Goal: Task Accomplishment & Management: Manage account settings

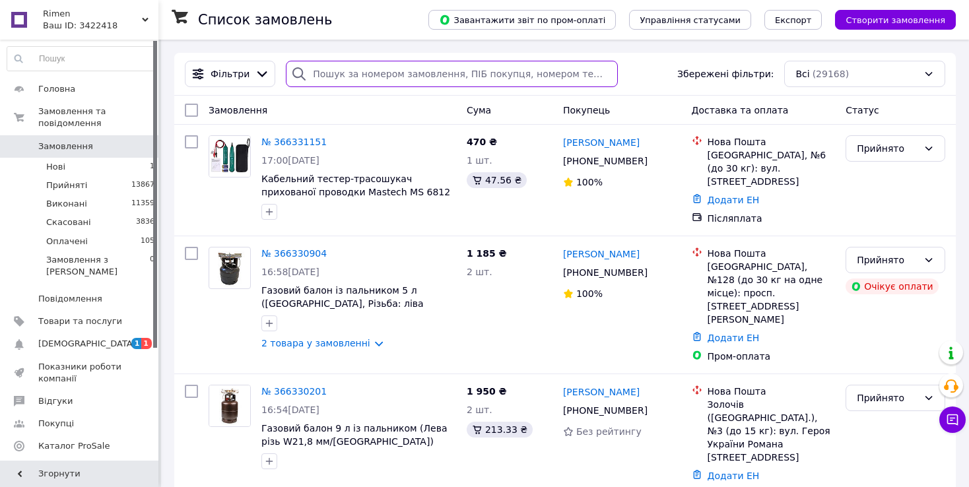
click at [351, 79] on input "search" at bounding box center [452, 74] width 332 height 26
type input "[PERSON_NAME]"
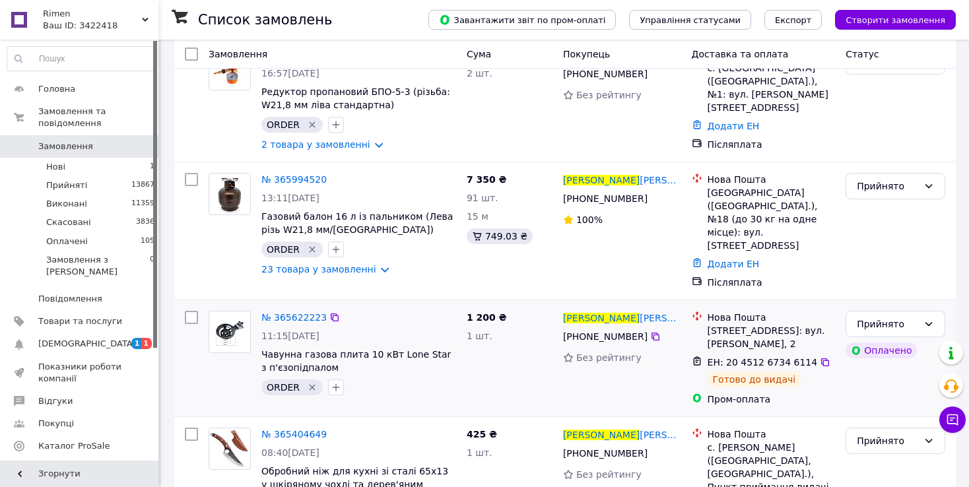
scroll to position [132, 0]
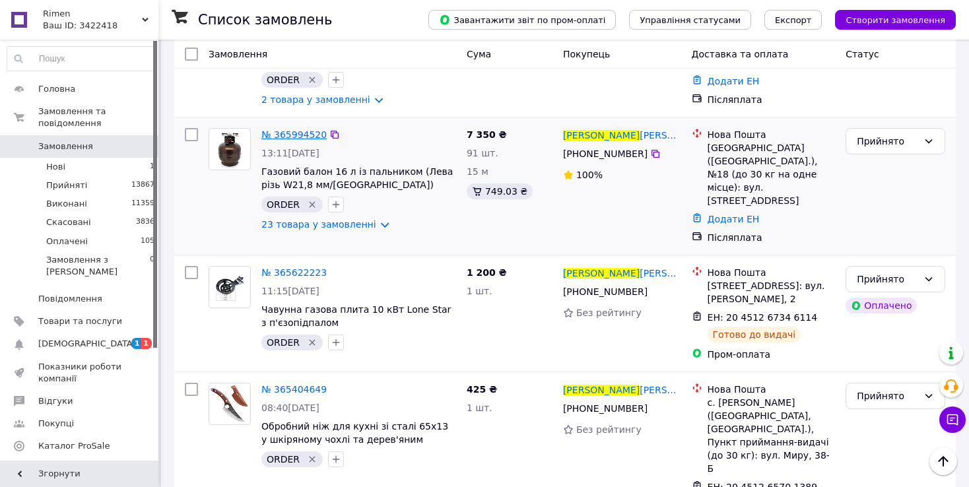
click at [288, 137] on span "№ 365994520" at bounding box center [293, 134] width 65 height 11
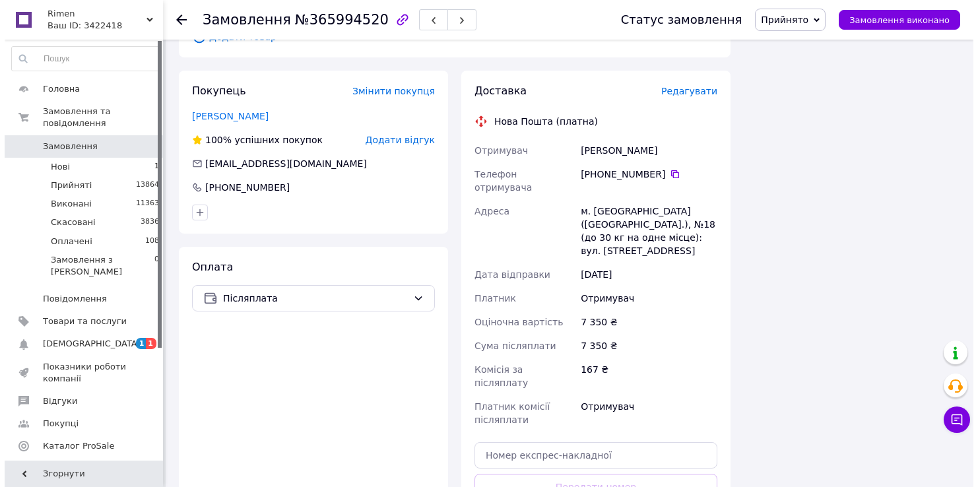
scroll to position [2772, 0]
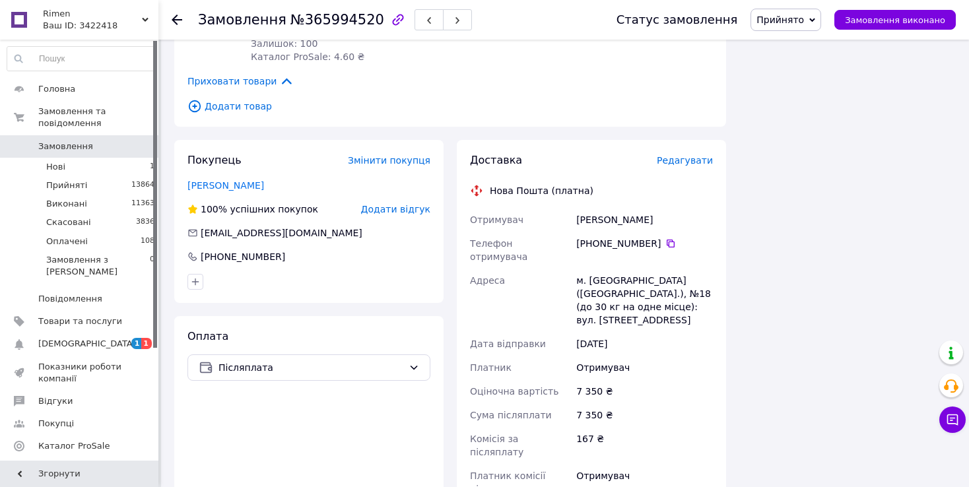
click at [683, 155] on span "Редагувати" at bounding box center [685, 160] width 56 height 11
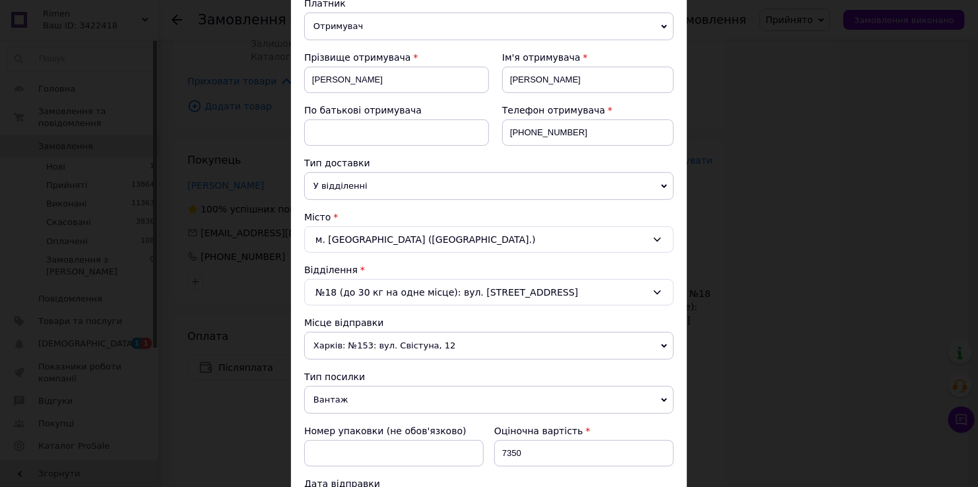
scroll to position [462, 0]
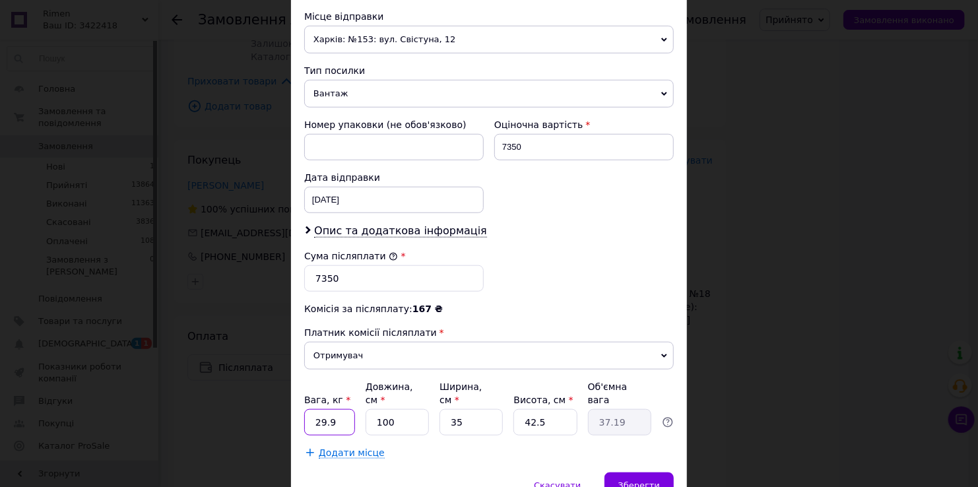
click at [340, 409] on input "29.9" at bounding box center [329, 422] width 51 height 26
type input "2"
type input "9"
type input "8"
drag, startPoint x: 386, startPoint y: 409, endPoint x: 403, endPoint y: 409, distance: 17.8
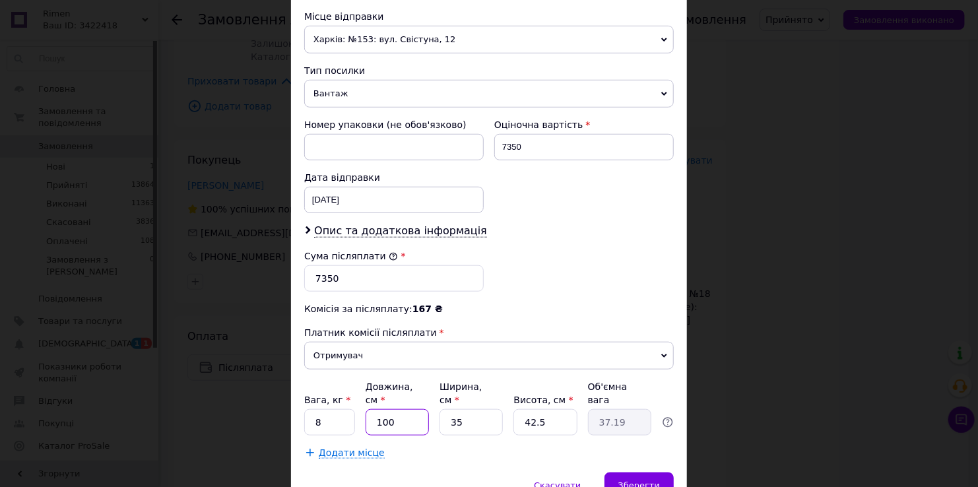
click at [387, 409] on input "100" at bounding box center [397, 422] width 63 height 26
type input "10"
type input "3.72"
type input "1"
type input "0.37"
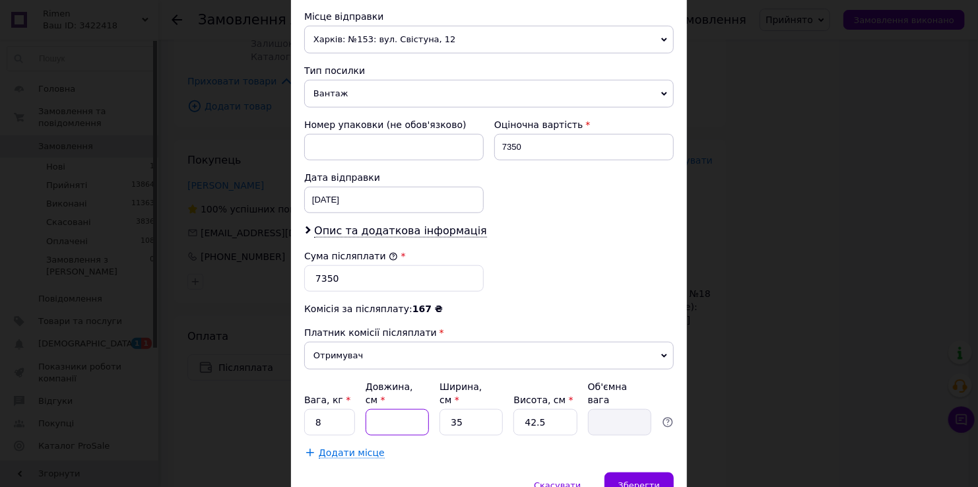
type input "3"
type input "1.12"
type input "30"
type input "11.16"
type input "30"
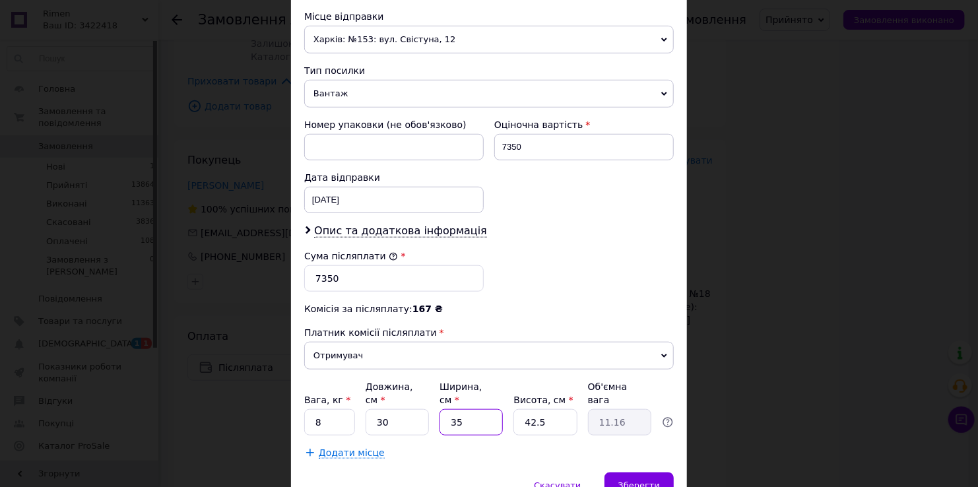
click at [485, 409] on input "35" at bounding box center [471, 422] width 63 height 26
type input "3"
type input "0.96"
type input "30"
type input "9.56"
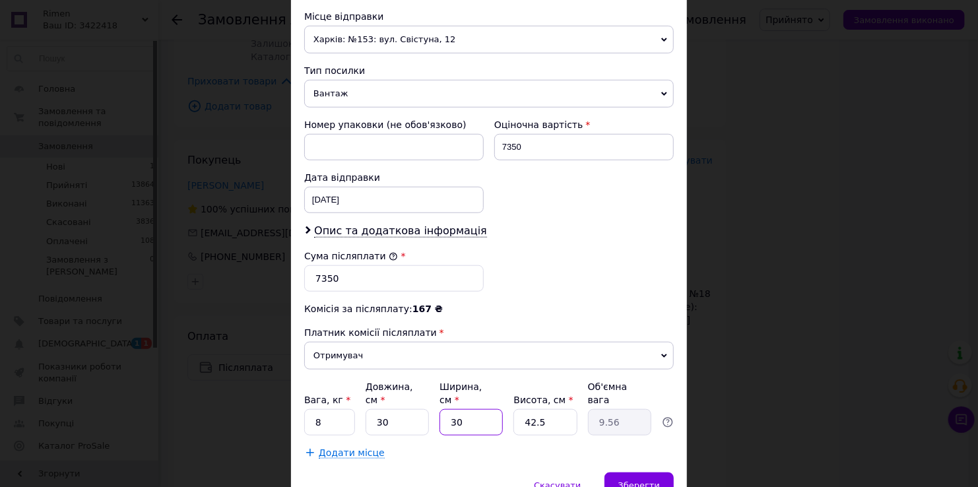
type input "30"
click at [551, 409] on input "42.5" at bounding box center [545, 422] width 63 height 26
click at [323, 448] on span "Додати місце" at bounding box center [352, 453] width 66 height 11
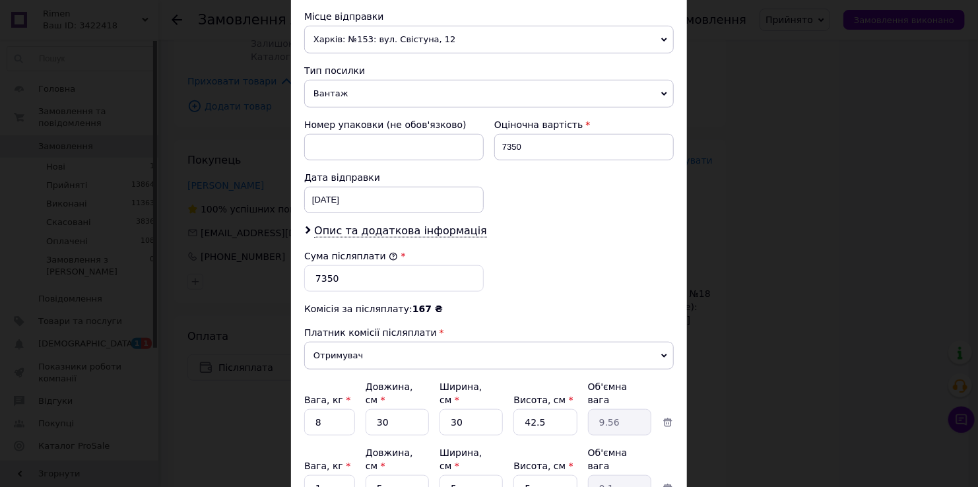
scroll to position [528, 0]
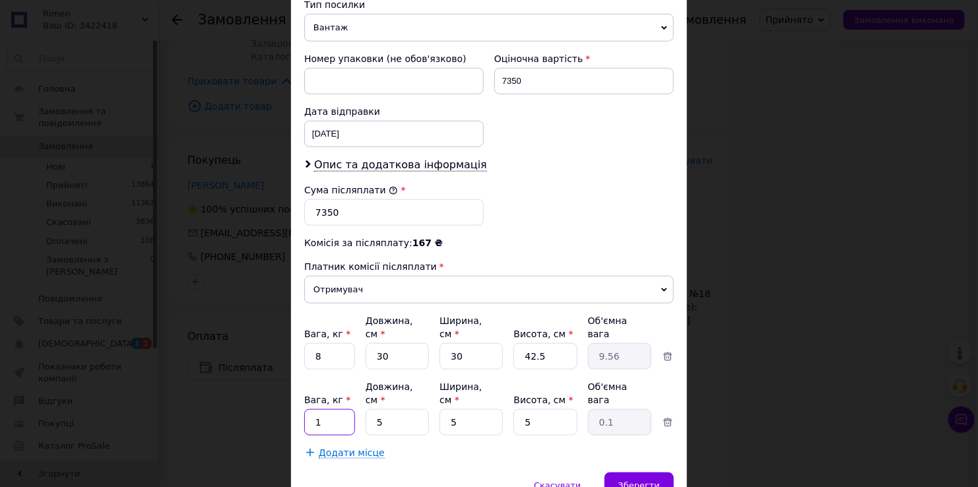
click at [323, 409] on input "1" at bounding box center [329, 422] width 51 height 26
type input "12"
drag, startPoint x: 415, startPoint y: 385, endPoint x: 419, endPoint y: 392, distance: 8.3
click at [415, 409] on input "5" at bounding box center [397, 422] width 63 height 26
type input "5"
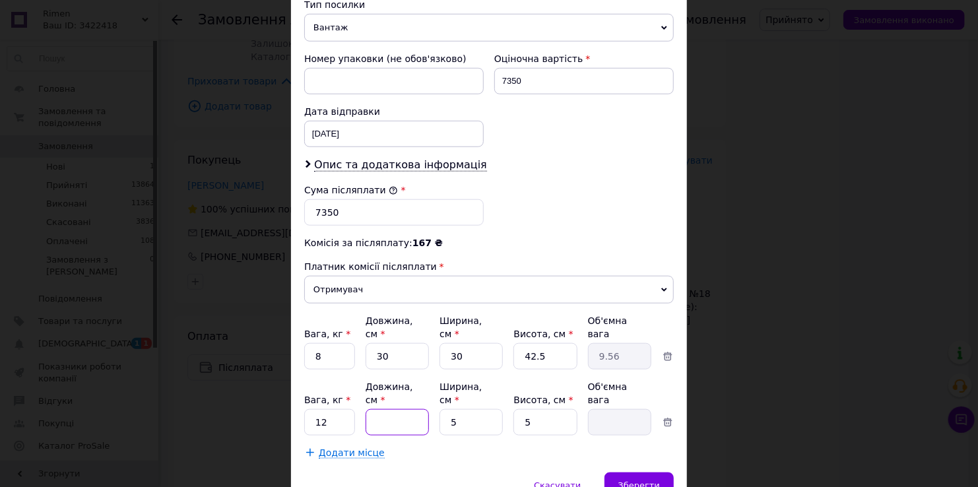
type input "0.1"
type input "55"
type input "0.34"
type input "55"
click at [468, 409] on input "5" at bounding box center [471, 422] width 63 height 26
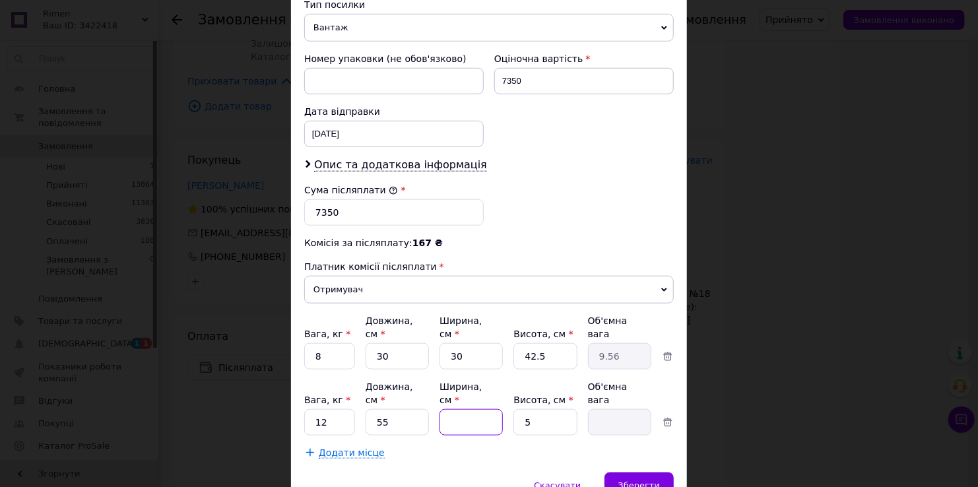
type input "3"
type input "0.21"
type input "35"
type input "2.41"
type input "35"
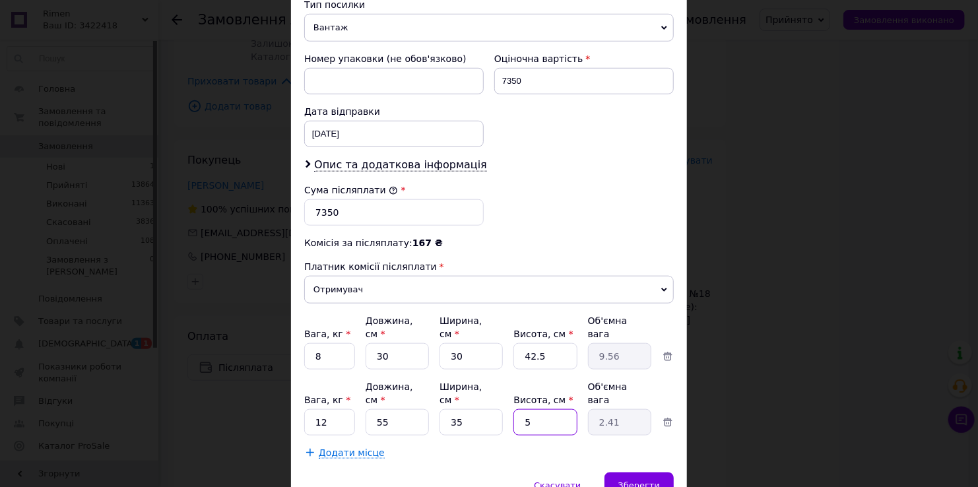
click at [541, 409] on input "5" at bounding box center [545, 422] width 63 height 26
type input "3"
type input "1.44"
type input "30"
type input "14.44"
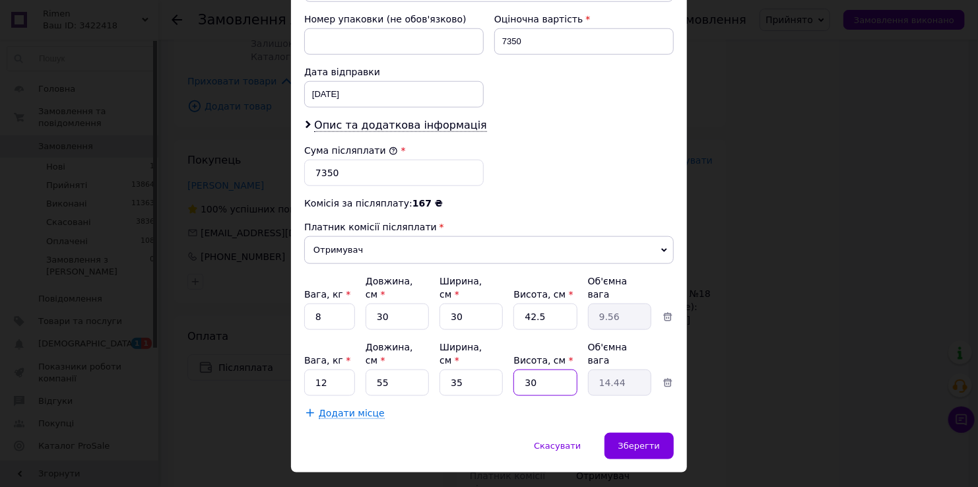
type input "30"
click at [331, 408] on span "Додати місце" at bounding box center [352, 413] width 66 height 11
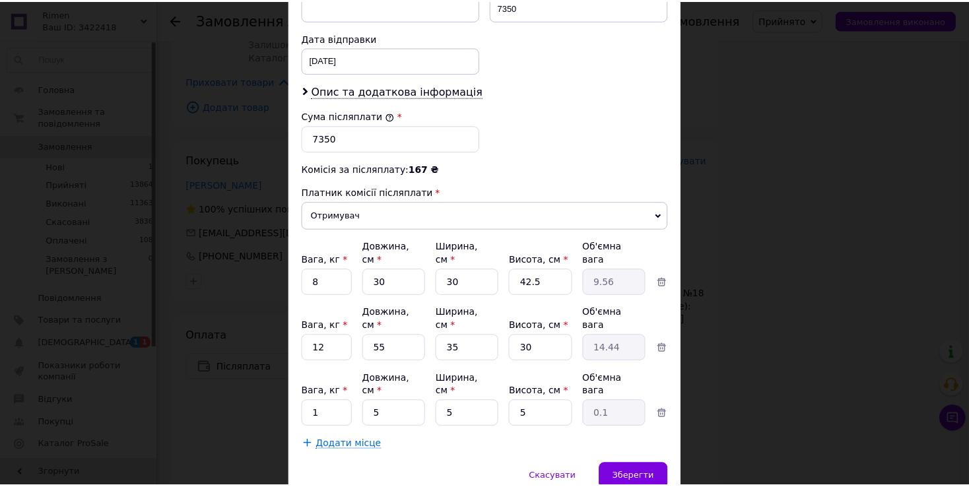
scroll to position [621, 0]
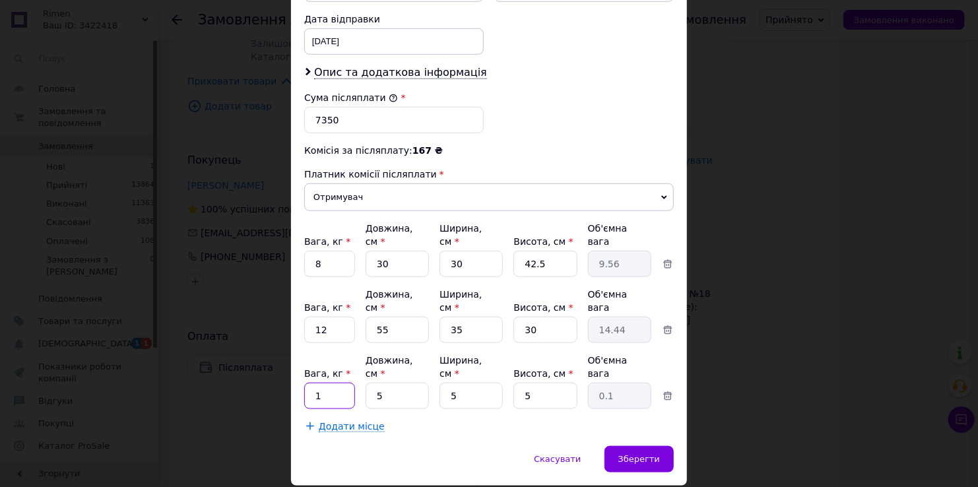
click at [331, 383] on input "1" at bounding box center [329, 396] width 51 height 26
type input "8"
click at [570, 129] on div "Сума післяплати * 7350" at bounding box center [489, 112] width 380 height 53
click at [401, 383] on input "5" at bounding box center [397, 396] width 63 height 26
type input "4"
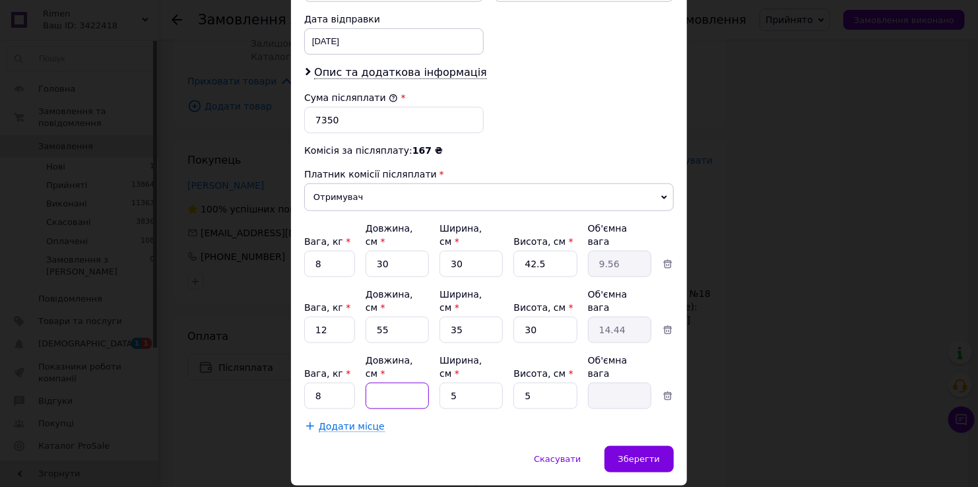
type input "0.1"
type input "40"
type input "0.25"
type input "40"
click at [468, 383] on input "5" at bounding box center [471, 396] width 63 height 26
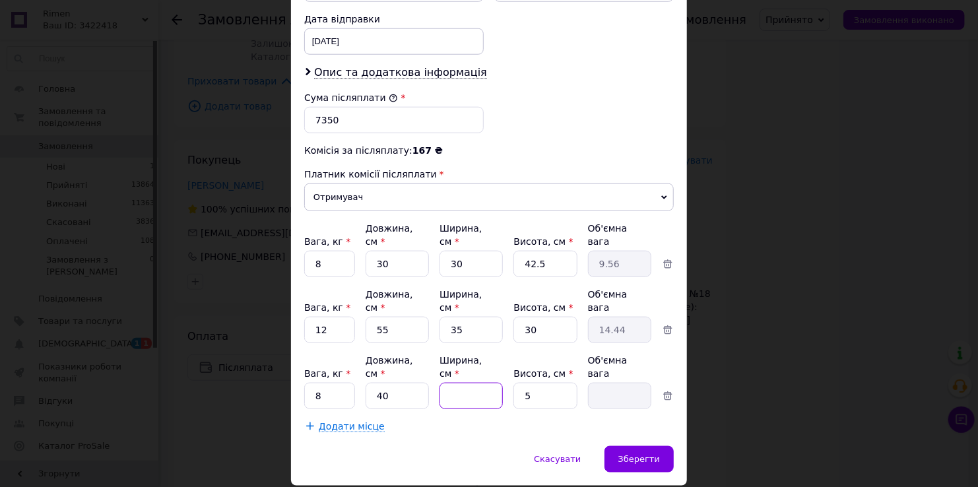
type input "5"
type input "0.25"
type input "3"
type input "0.15"
type input "35"
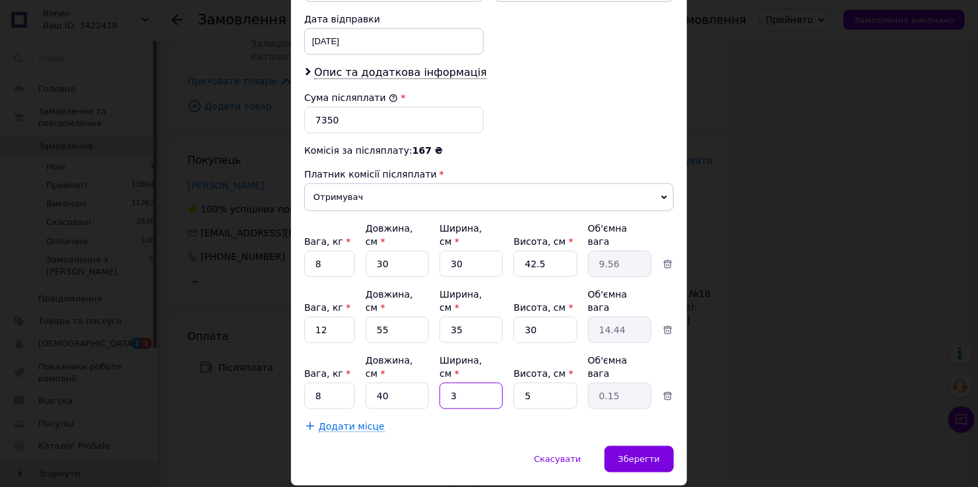
type input "1.75"
type input "35"
click at [539, 383] on input "5" at bounding box center [545, 396] width 63 height 26
type input "2"
type input "0.7"
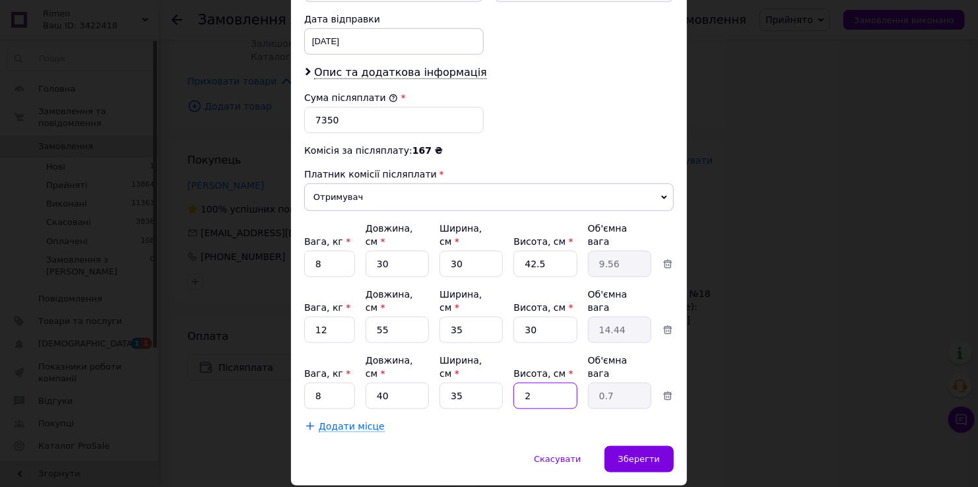
type input "29"
type input "10.15"
type input "29"
click at [586, 111] on div "Сума післяплати * 7350" at bounding box center [489, 112] width 380 height 53
click at [635, 454] on span "Зберегти" at bounding box center [640, 459] width 42 height 10
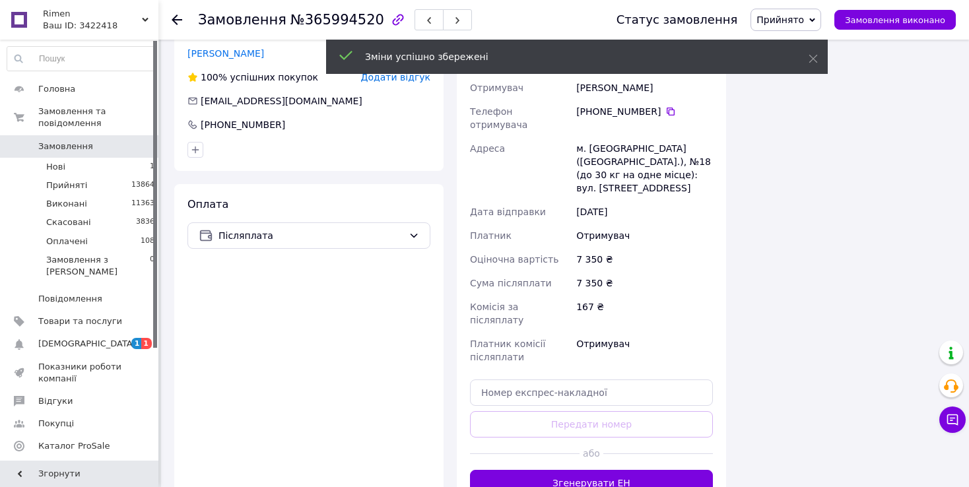
click at [609, 470] on button "Згенерувати ЕН" at bounding box center [591, 483] width 243 height 26
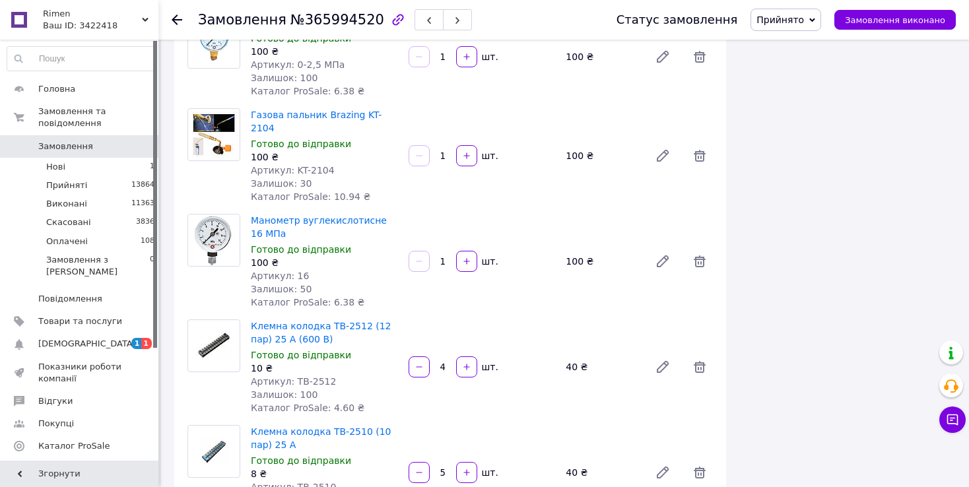
scroll to position [2310, 0]
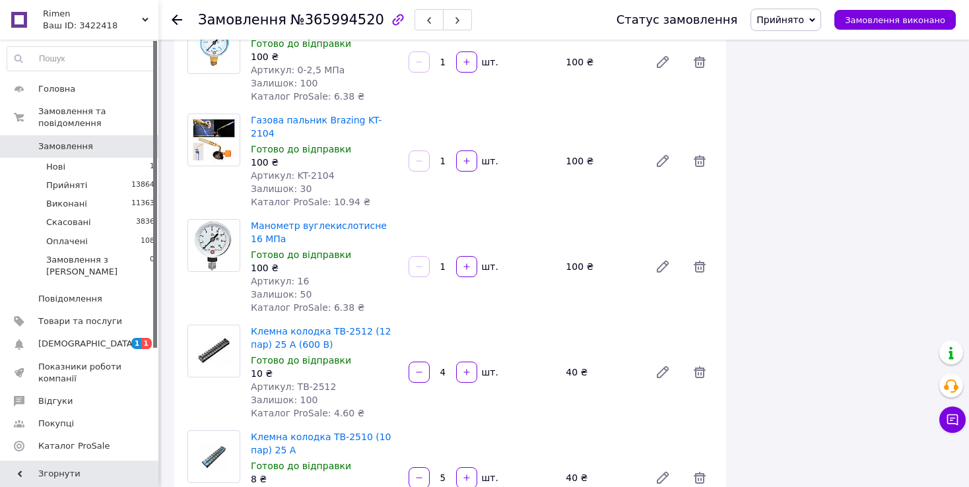
click at [77, 141] on span "Замовлення" at bounding box center [65, 147] width 55 height 12
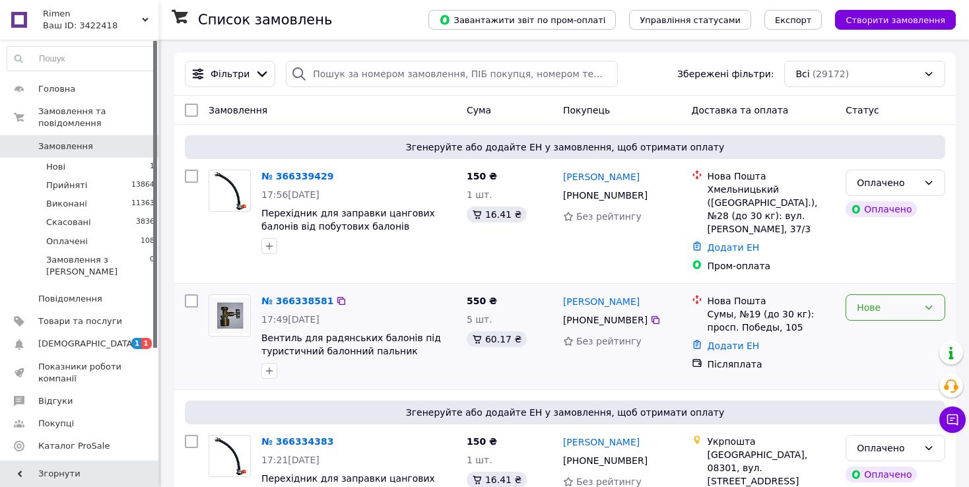
click at [868, 303] on div "Нове" at bounding box center [896, 307] width 100 height 26
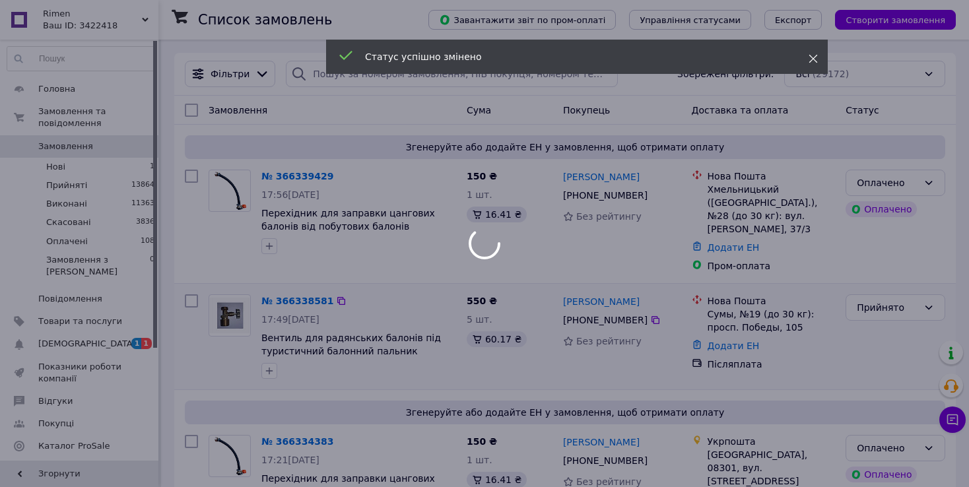
click at [810, 59] on icon at bounding box center [813, 58] width 9 height 9
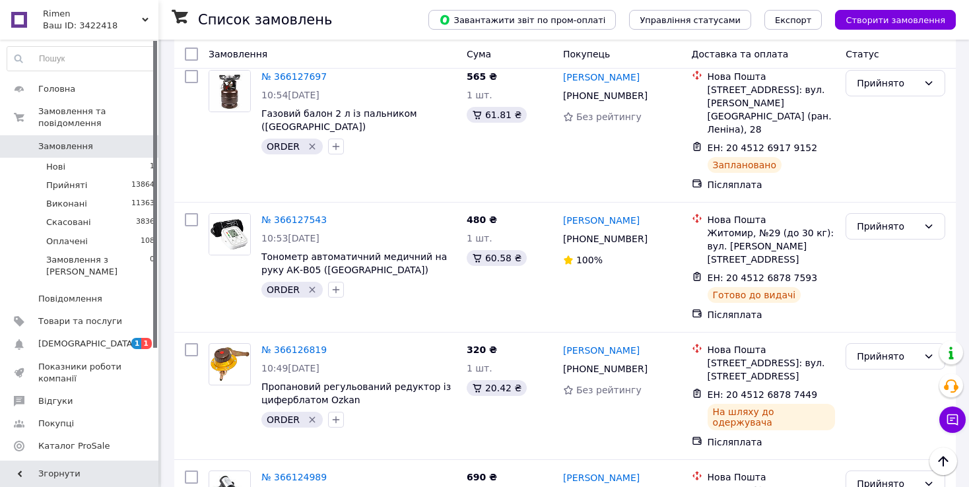
scroll to position [12262, 0]
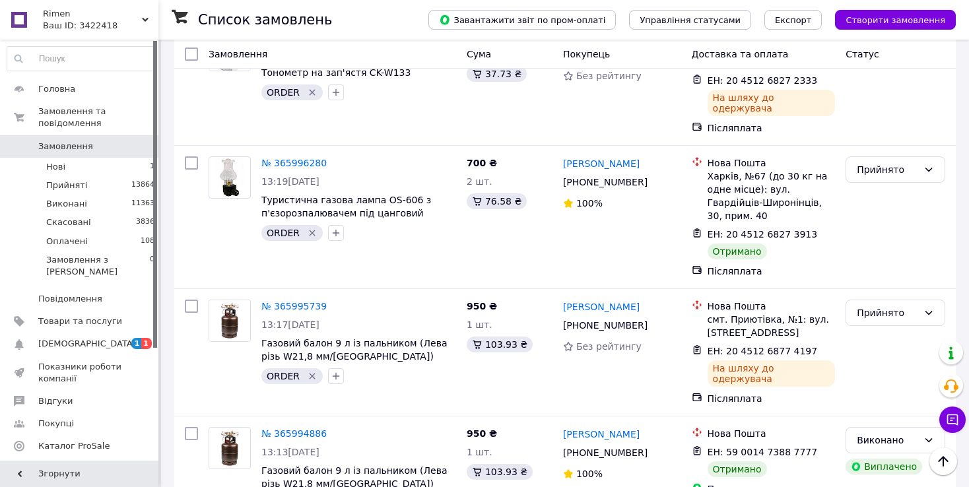
scroll to position [3763, 0]
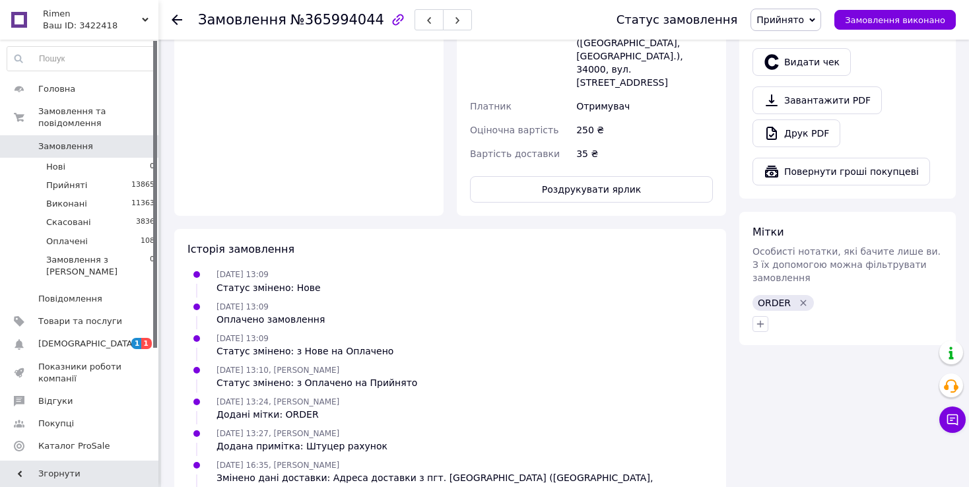
scroll to position [659, 0]
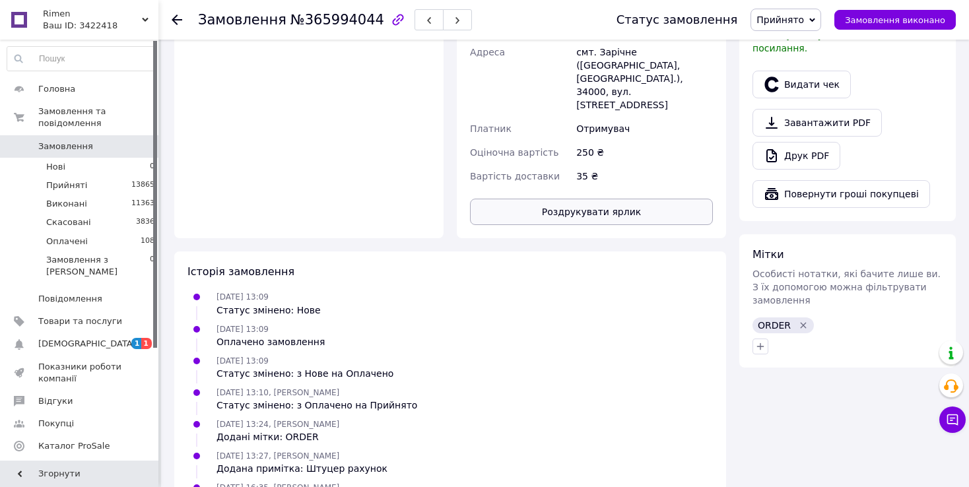
click at [663, 199] on button "Роздрукувати ярлик" at bounding box center [591, 212] width 243 height 26
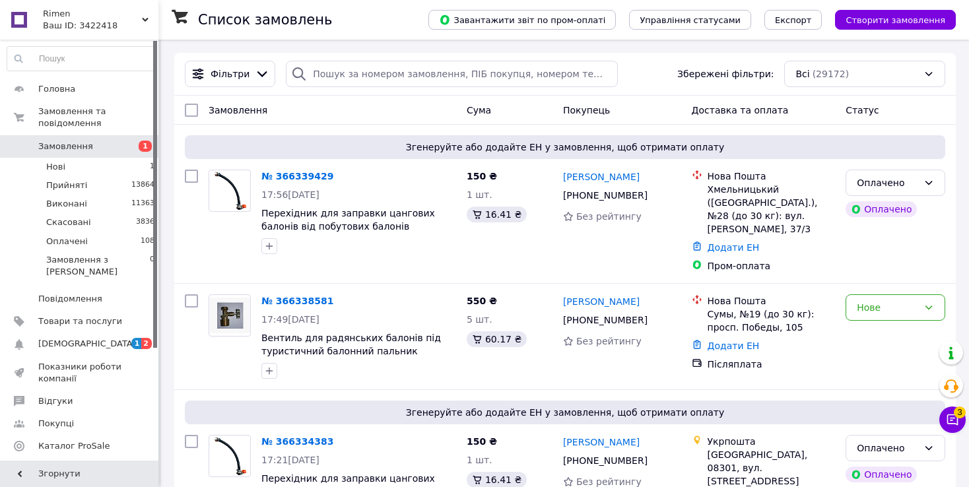
click at [368, 86] on div "Фільтри Збережені фільтри: Всі (29172)" at bounding box center [565, 74] width 771 height 26
click at [360, 81] on input "search" at bounding box center [452, 74] width 332 height 26
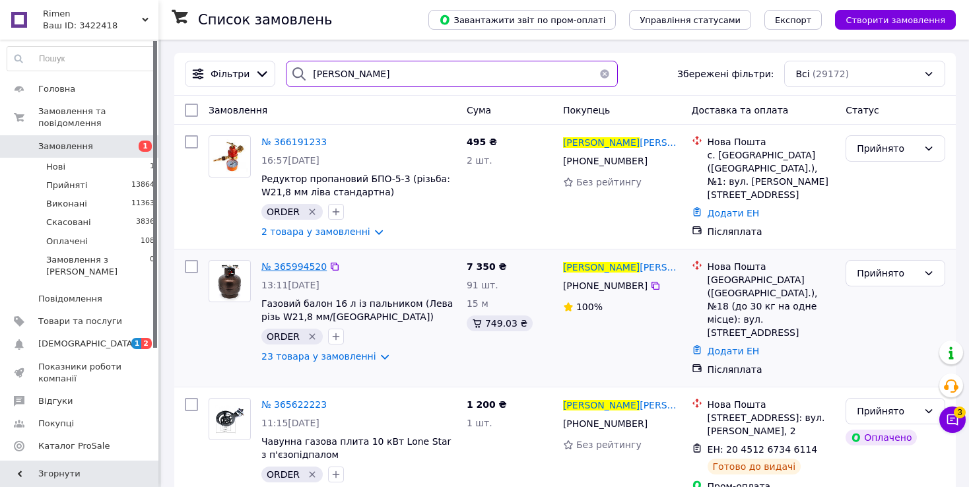
type input "[PERSON_NAME]"
click at [306, 268] on span "№ 365994520" at bounding box center [293, 266] width 65 height 11
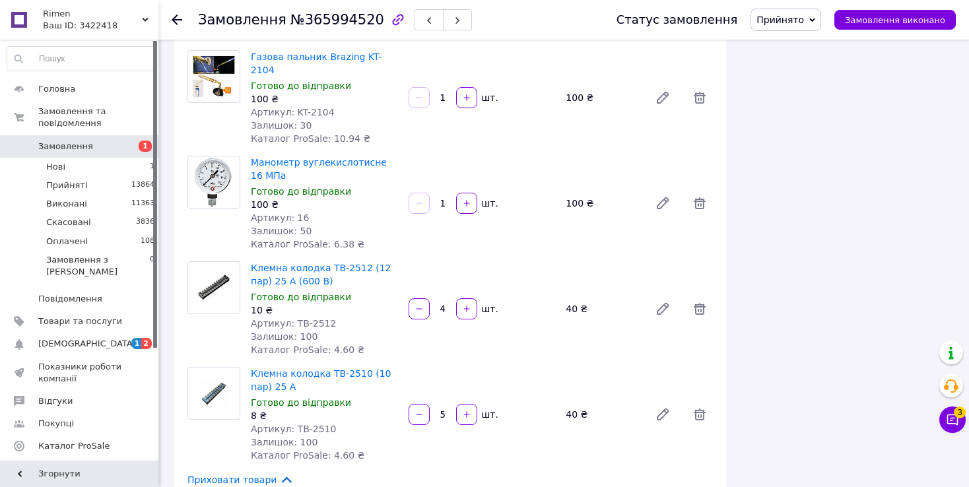
scroll to position [2376, 0]
